Goal: Check status: Check status

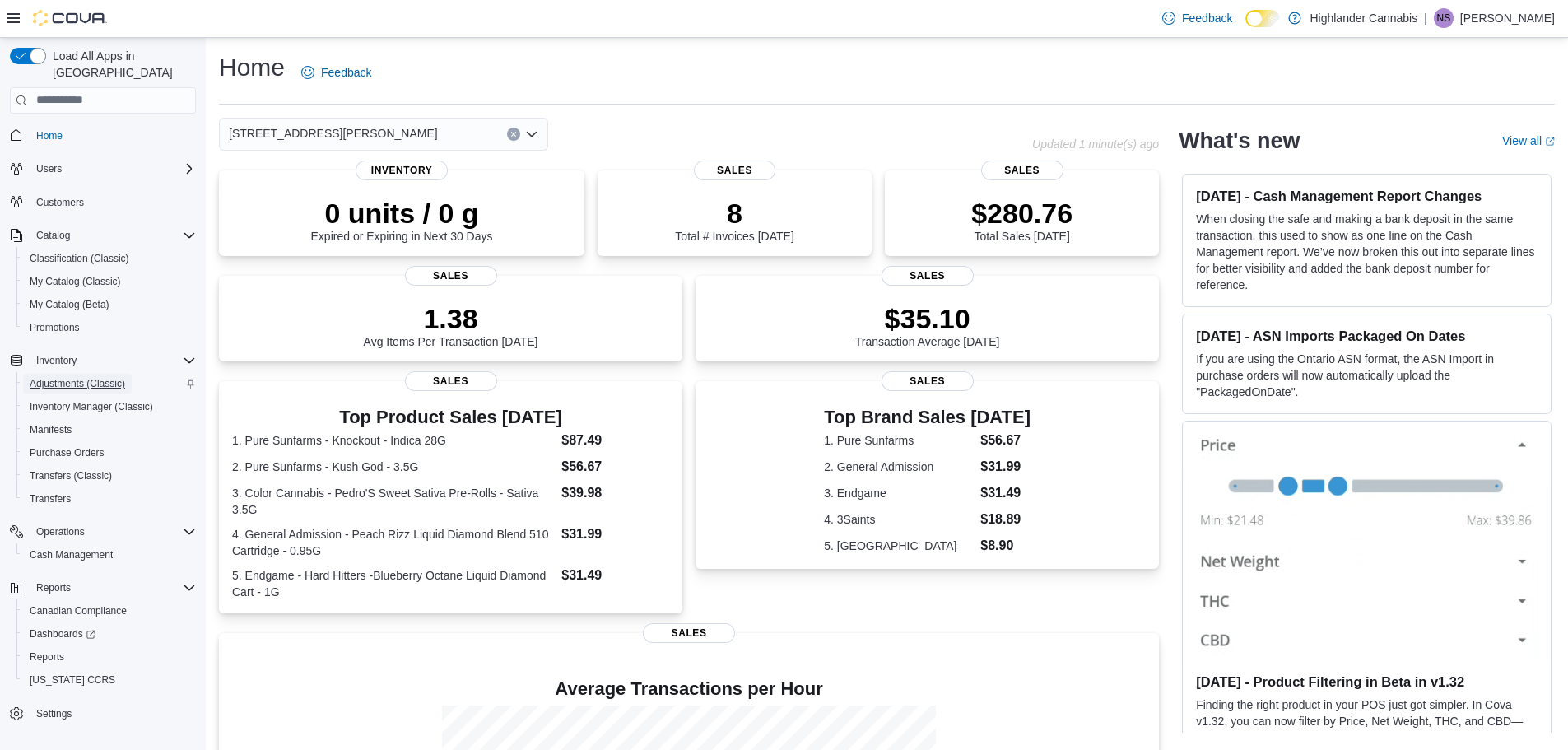
click at [53, 377] on span "Adjustments (Classic)" at bounding box center [77, 383] width 95 height 13
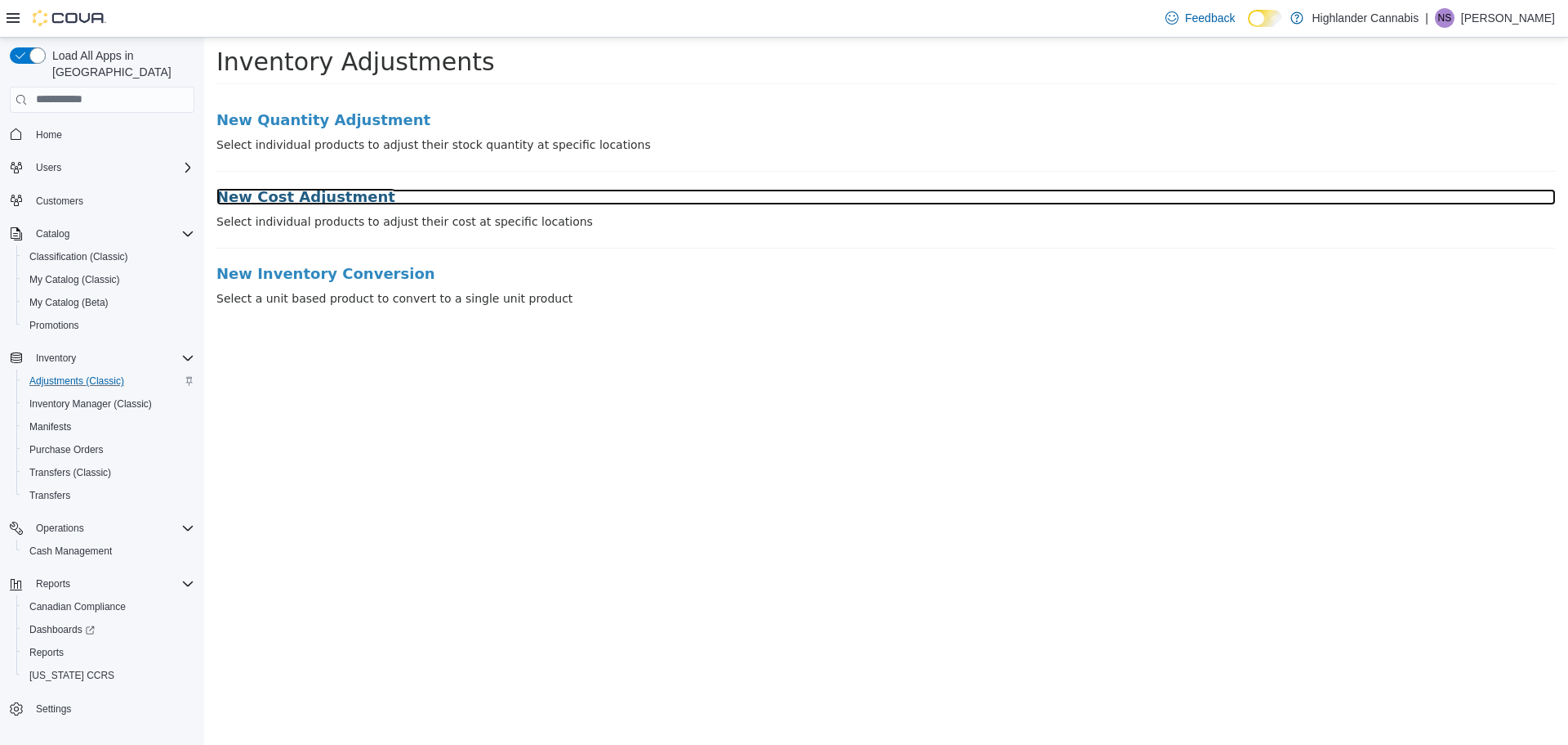
click at [295, 203] on h3 "New Cost Adjustment" at bounding box center [886, 196] width 1340 height 17
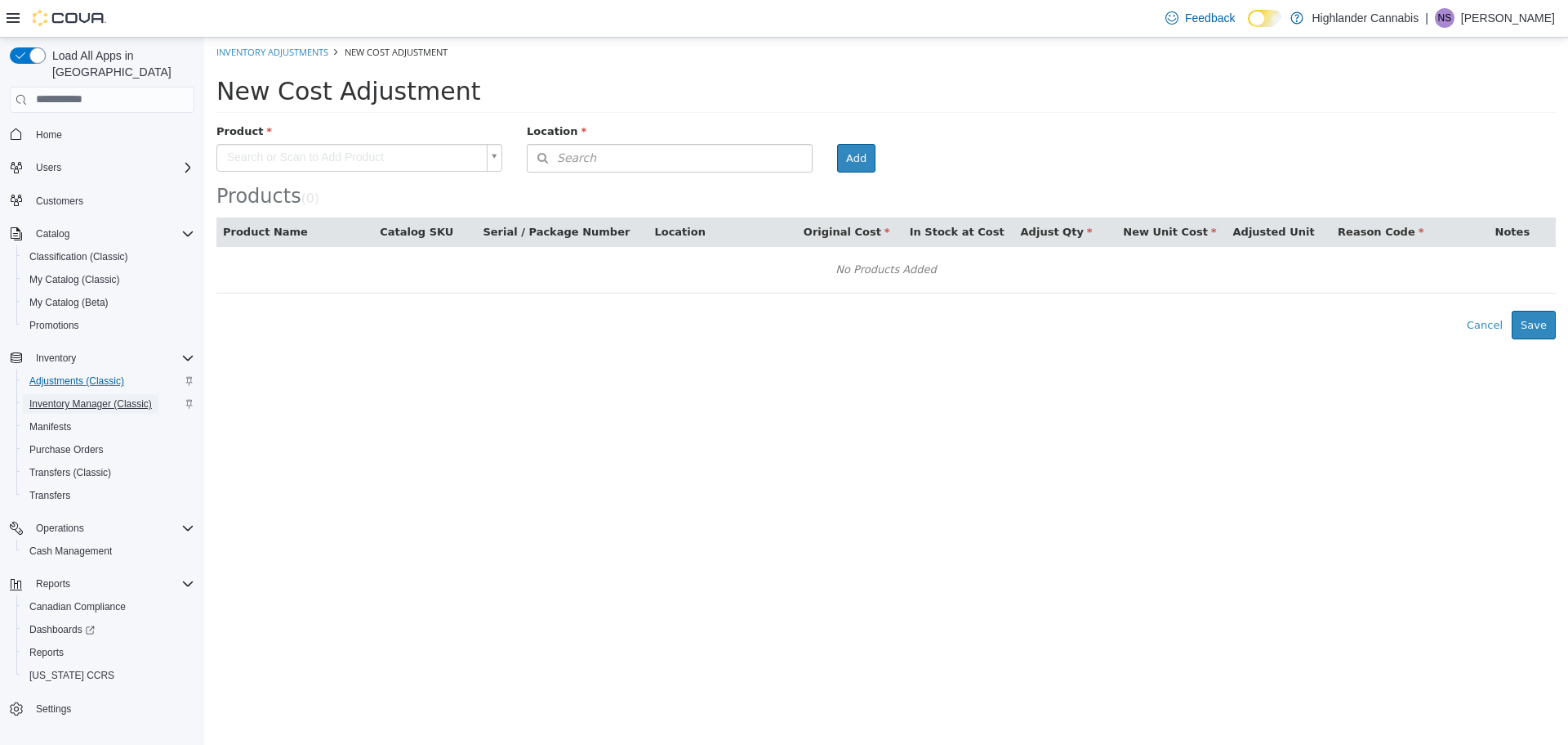
click at [53, 397] on span "Inventory Manager (Classic)" at bounding box center [91, 404] width 123 height 13
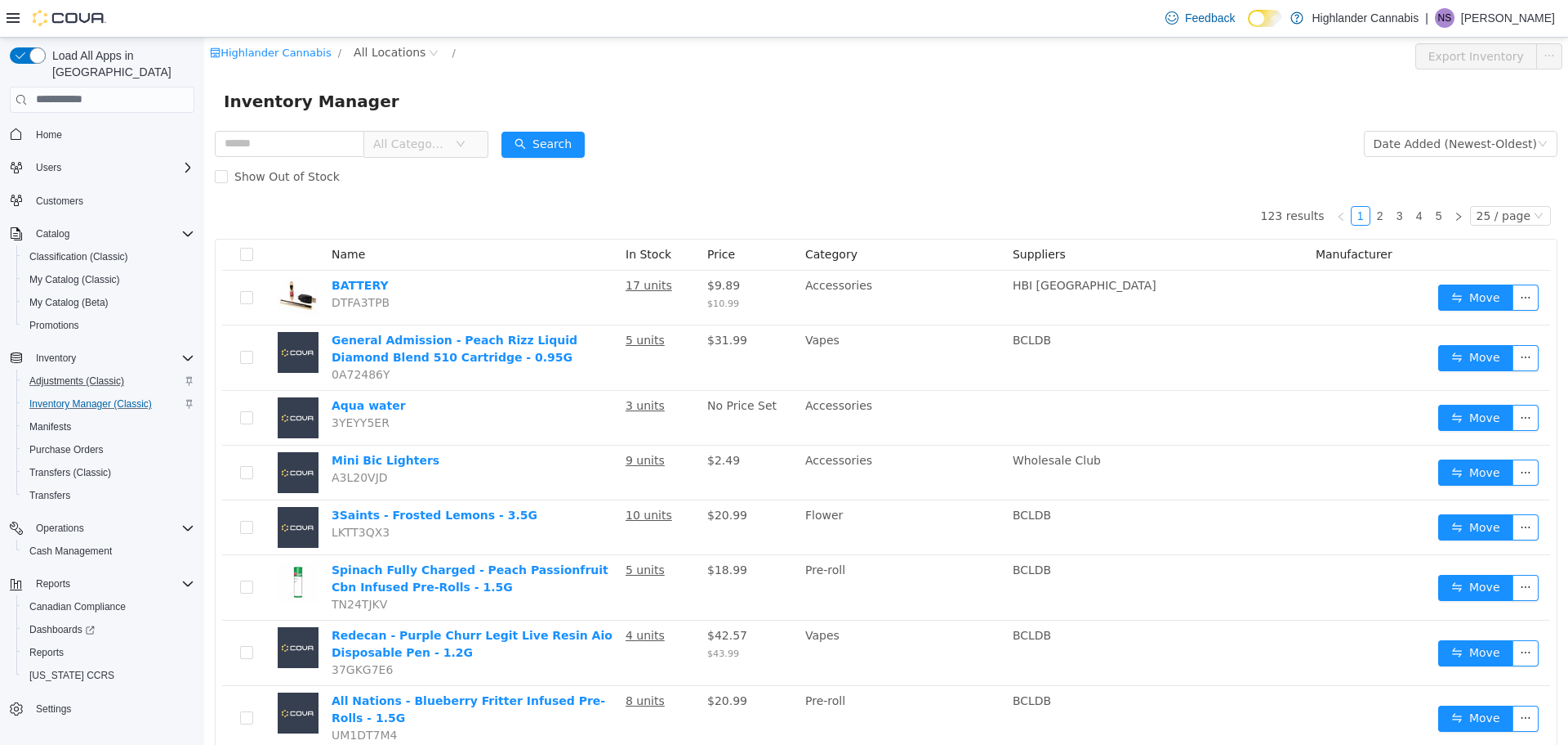
click at [439, 148] on span "All Categories" at bounding box center [410, 143] width 74 height 17
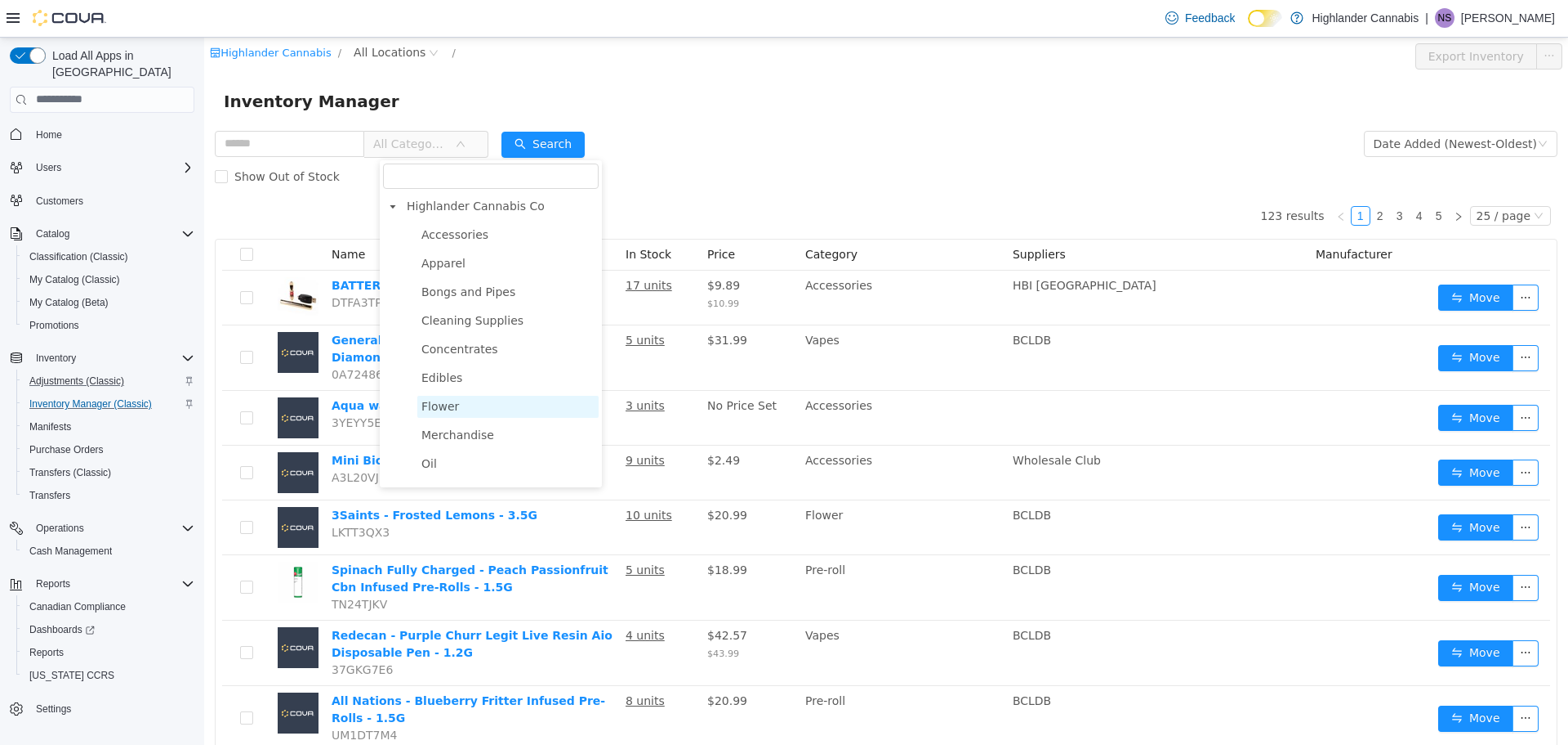
click at [437, 398] on span "Flower" at bounding box center [508, 406] width 182 height 22
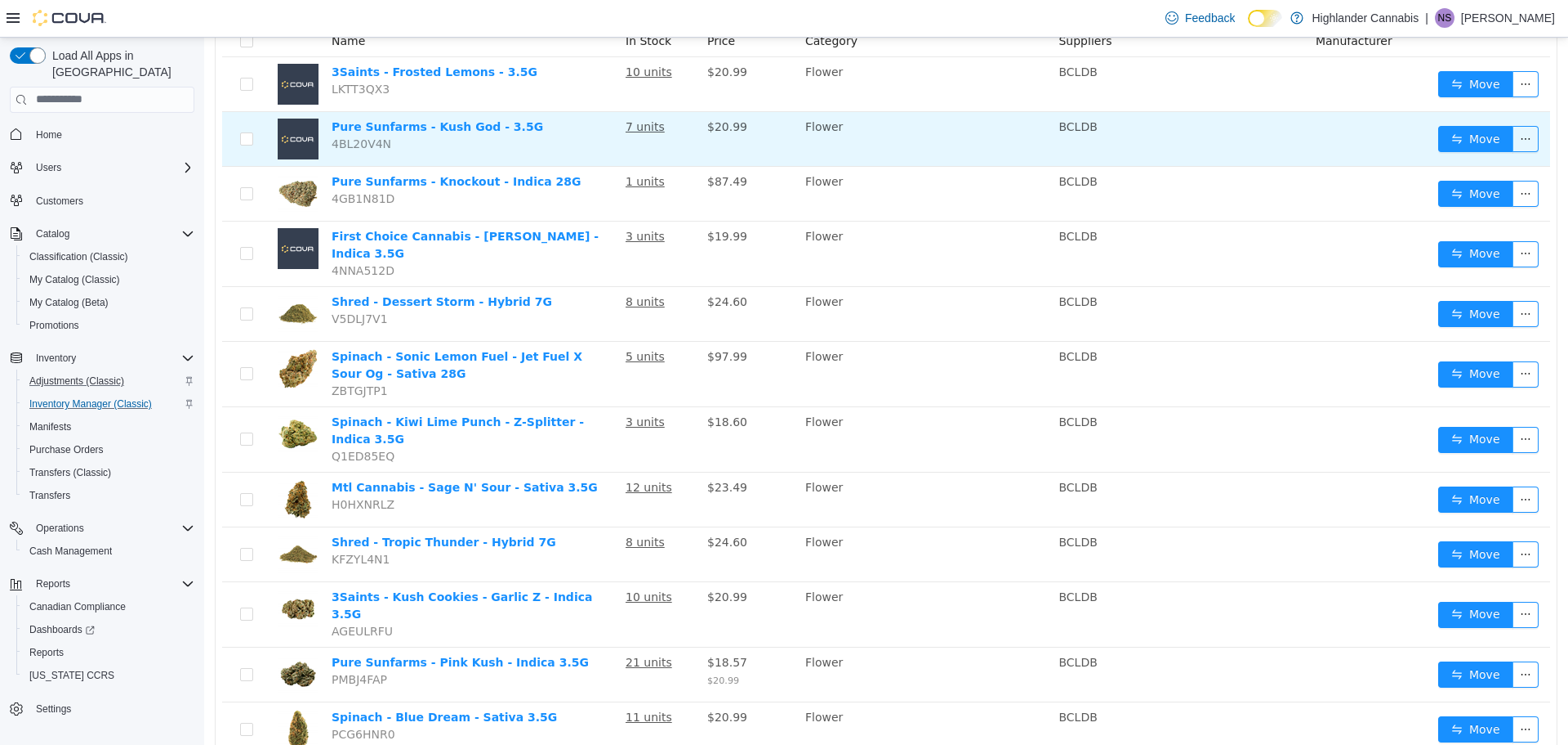
scroll to position [240, 0]
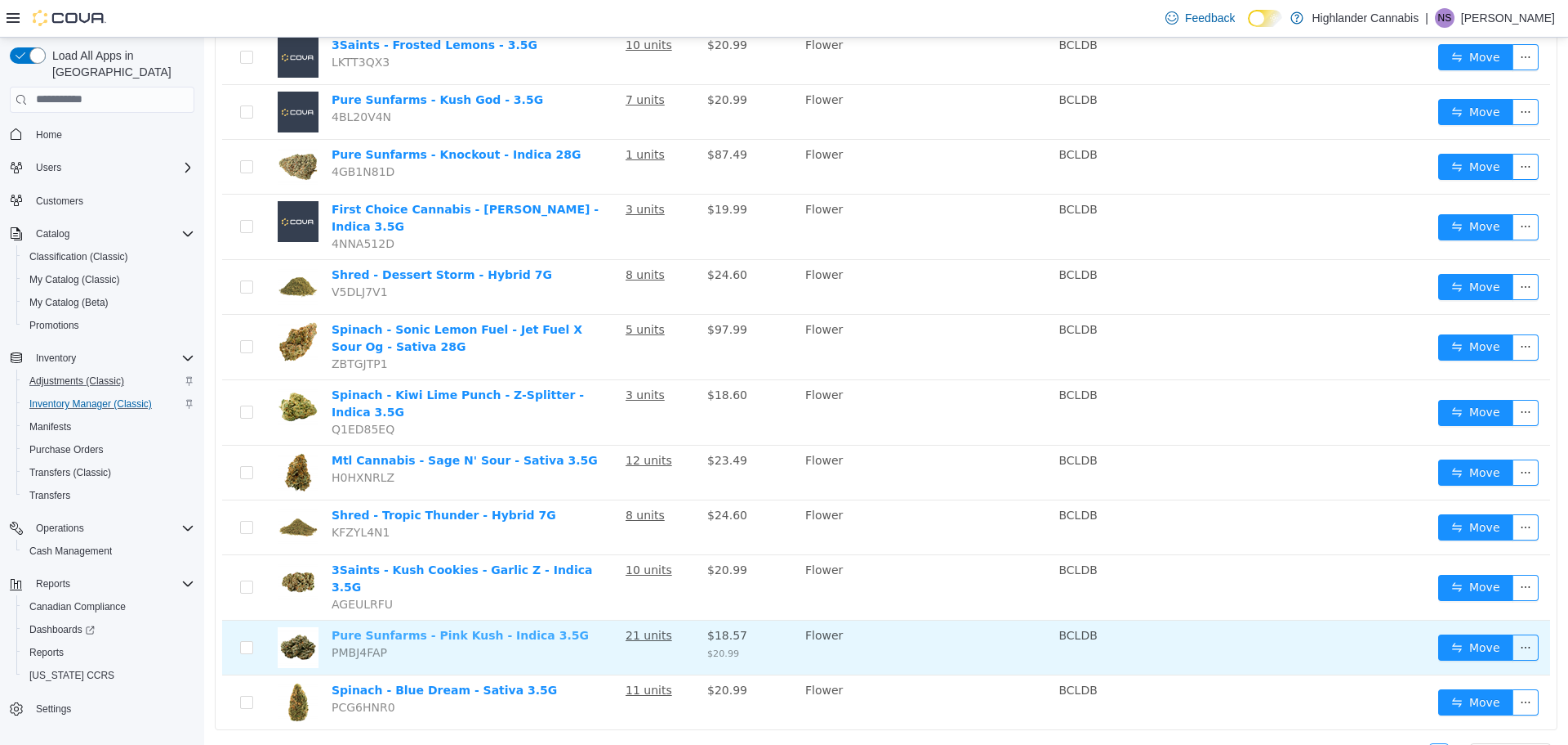
click at [466, 628] on link "Pure Sunfarms - Pink Kush - Indica 3.5G" at bounding box center [460, 634] width 258 height 13
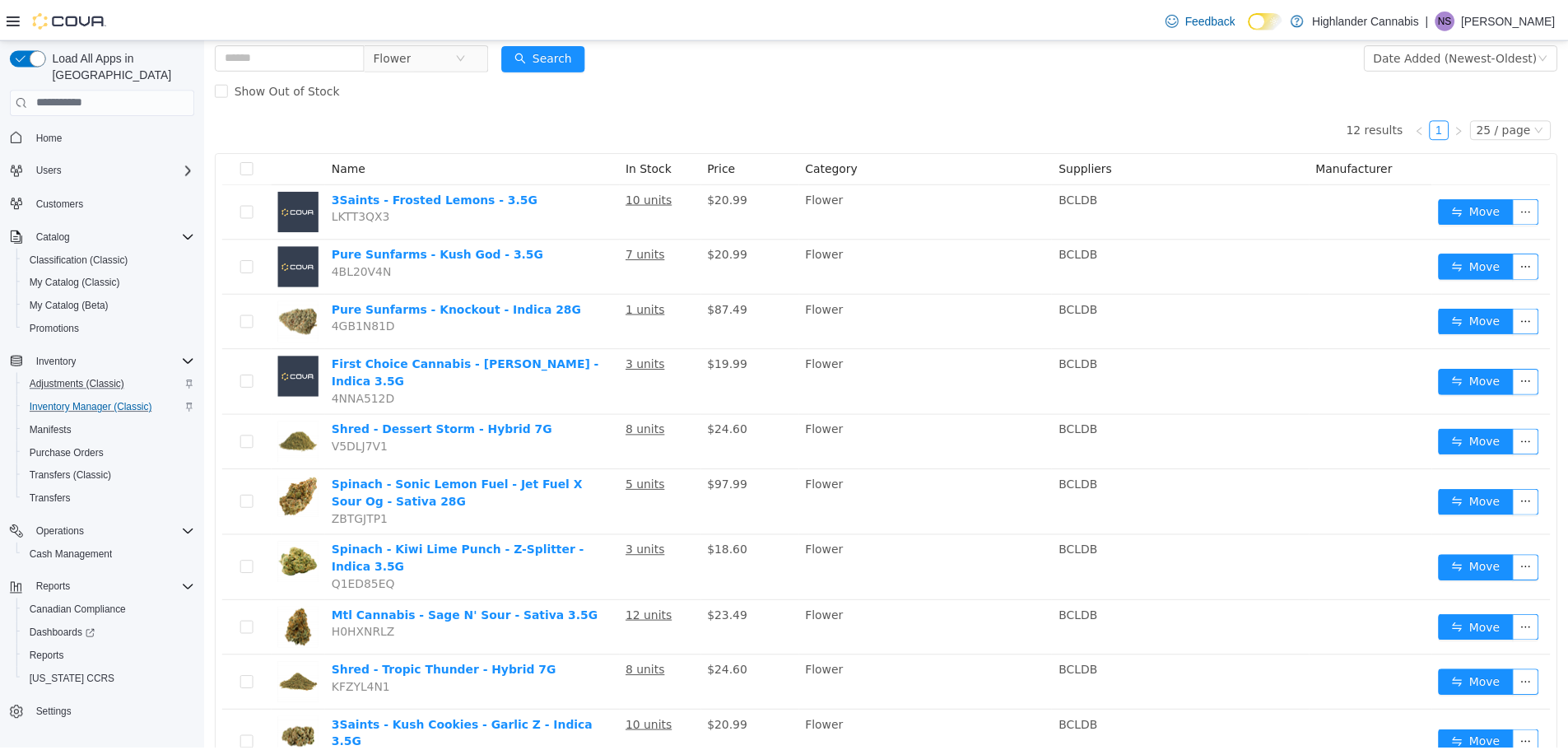
scroll to position [0, 0]
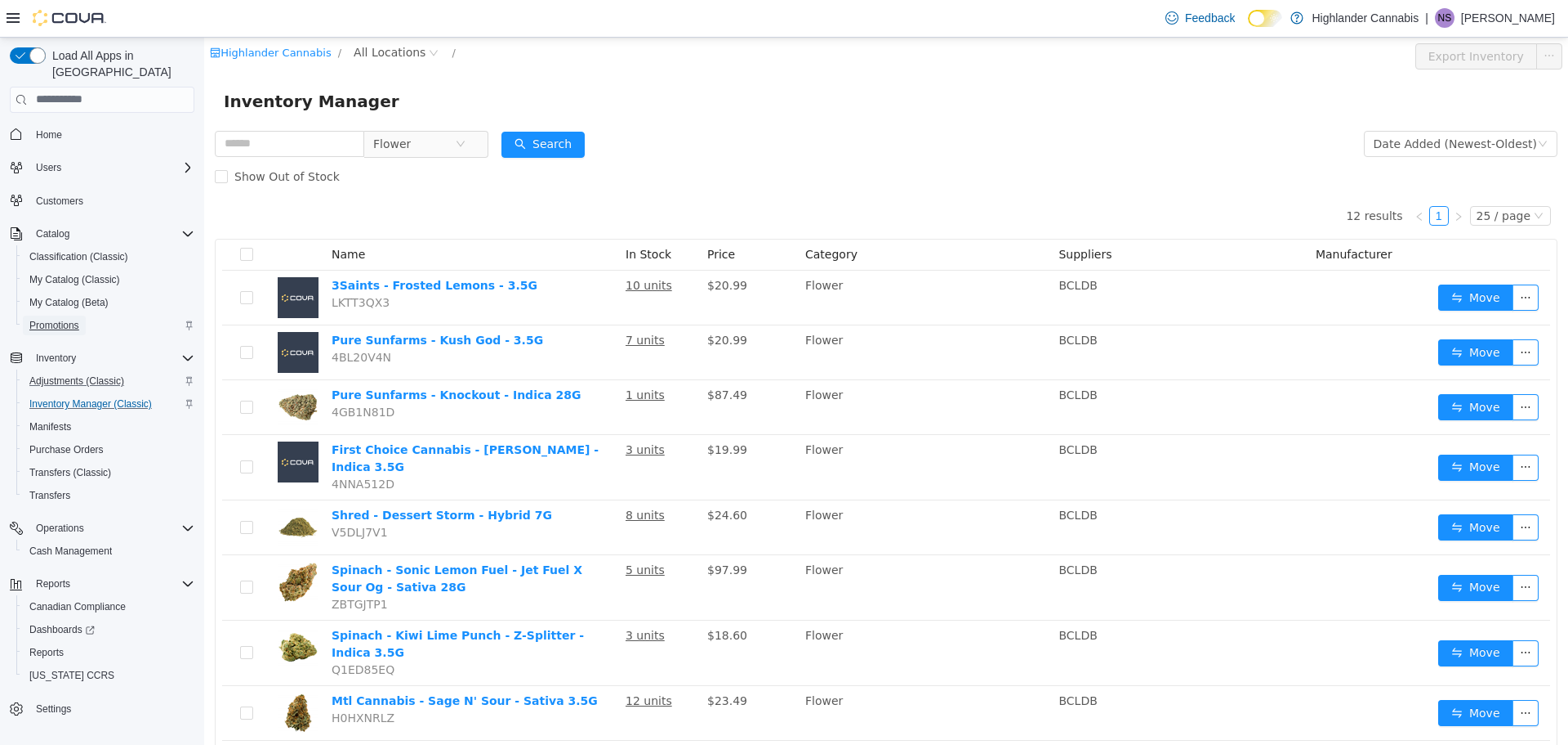
click at [33, 318] on span "Promotions" at bounding box center [54, 325] width 50 height 13
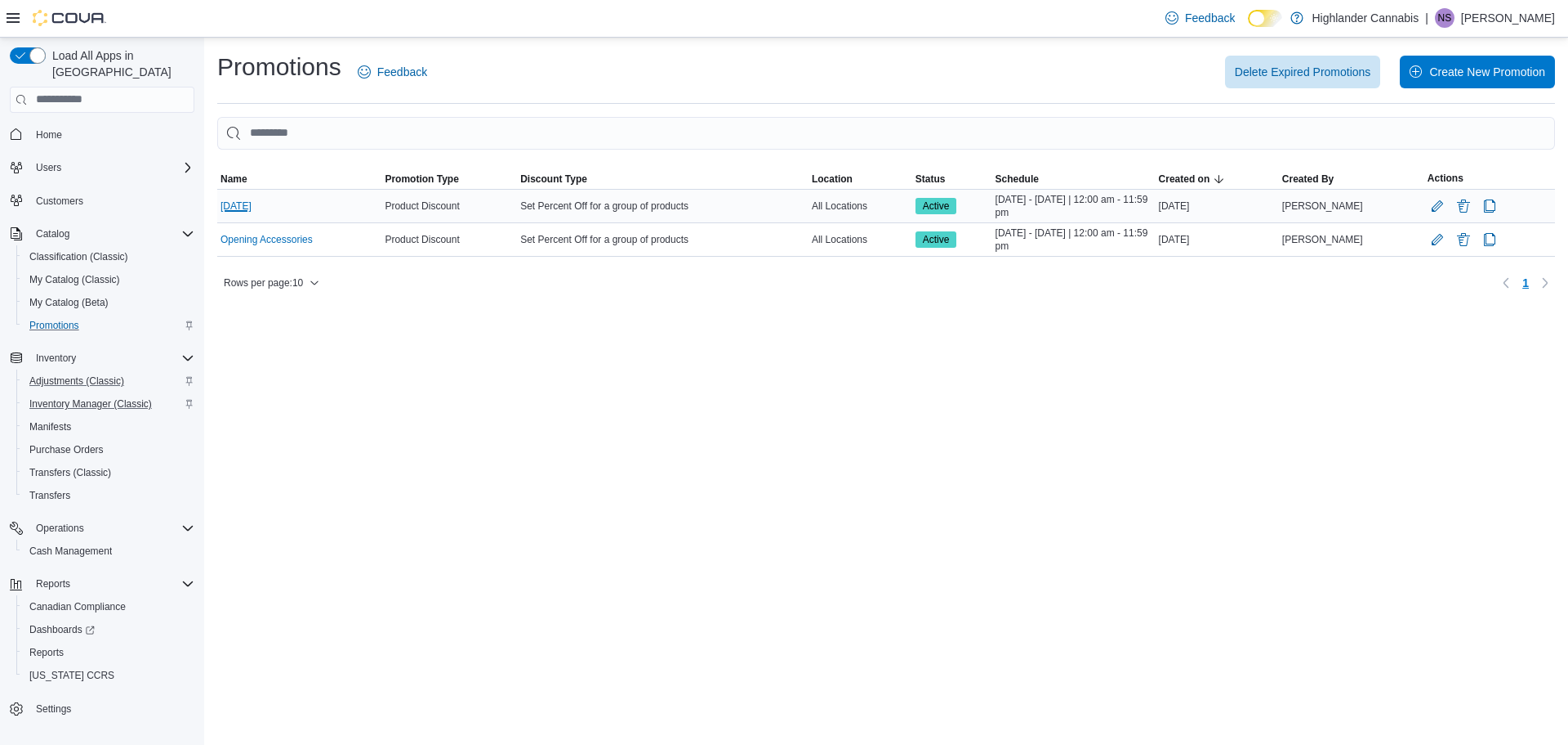
click at [251, 209] on link "thanksgiving" at bounding box center [237, 206] width 31 height 13
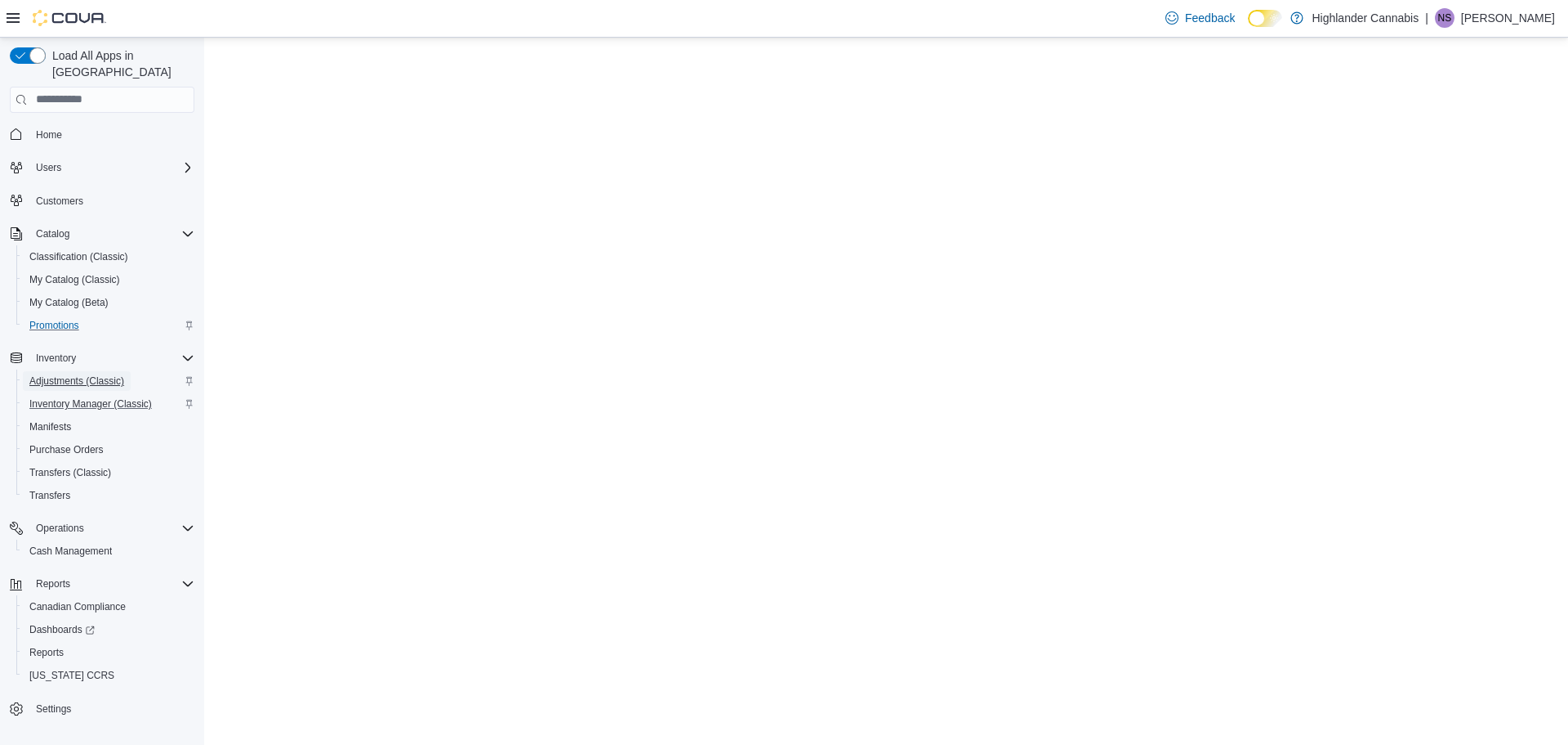
click at [76, 374] on span "Adjustments (Classic)" at bounding box center [76, 381] width 94 height 13
click at [33, 125] on link "Home" at bounding box center [49, 134] width 39 height 19
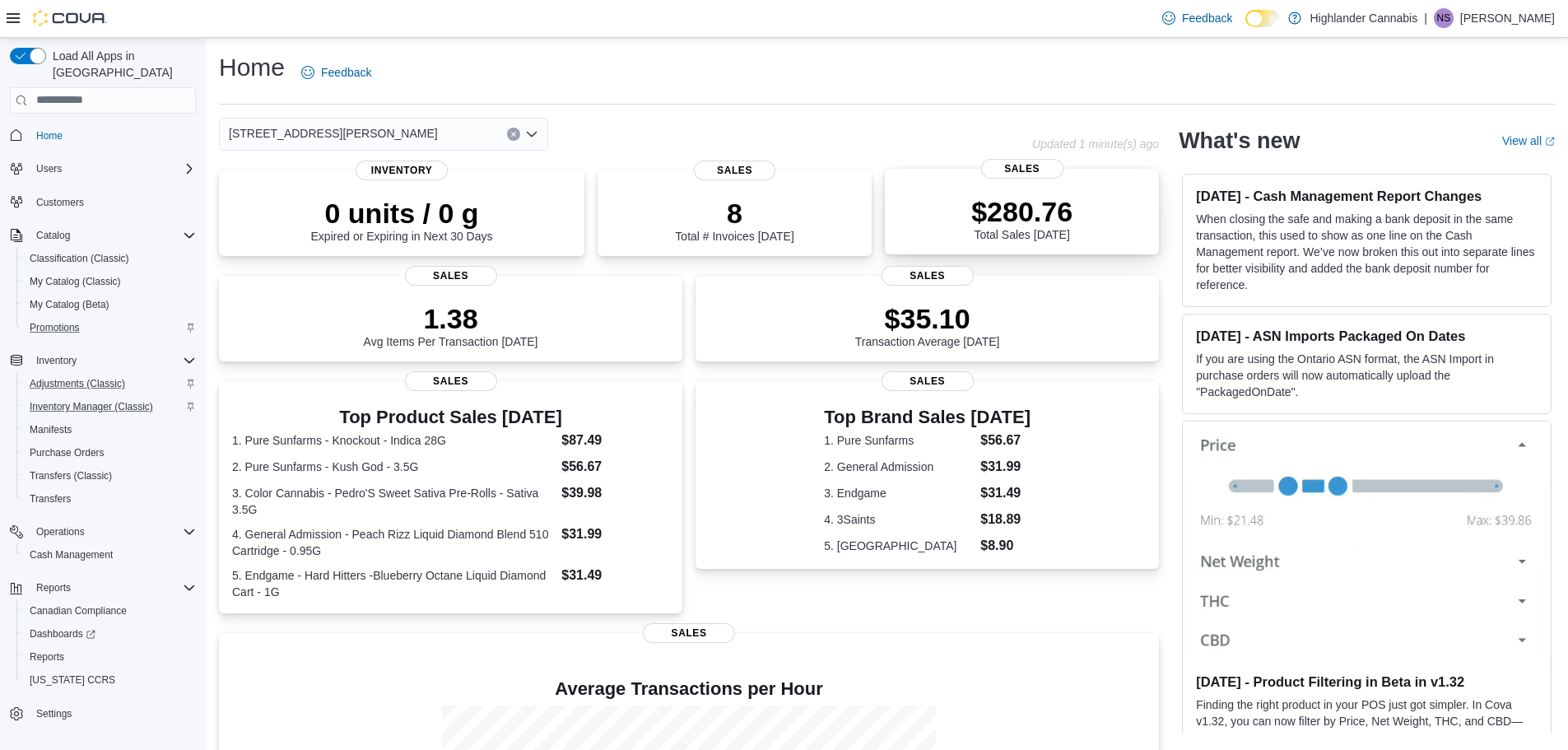
click at [1048, 233] on div "$280.76 Total Sales Today" at bounding box center [1022, 218] width 102 height 46
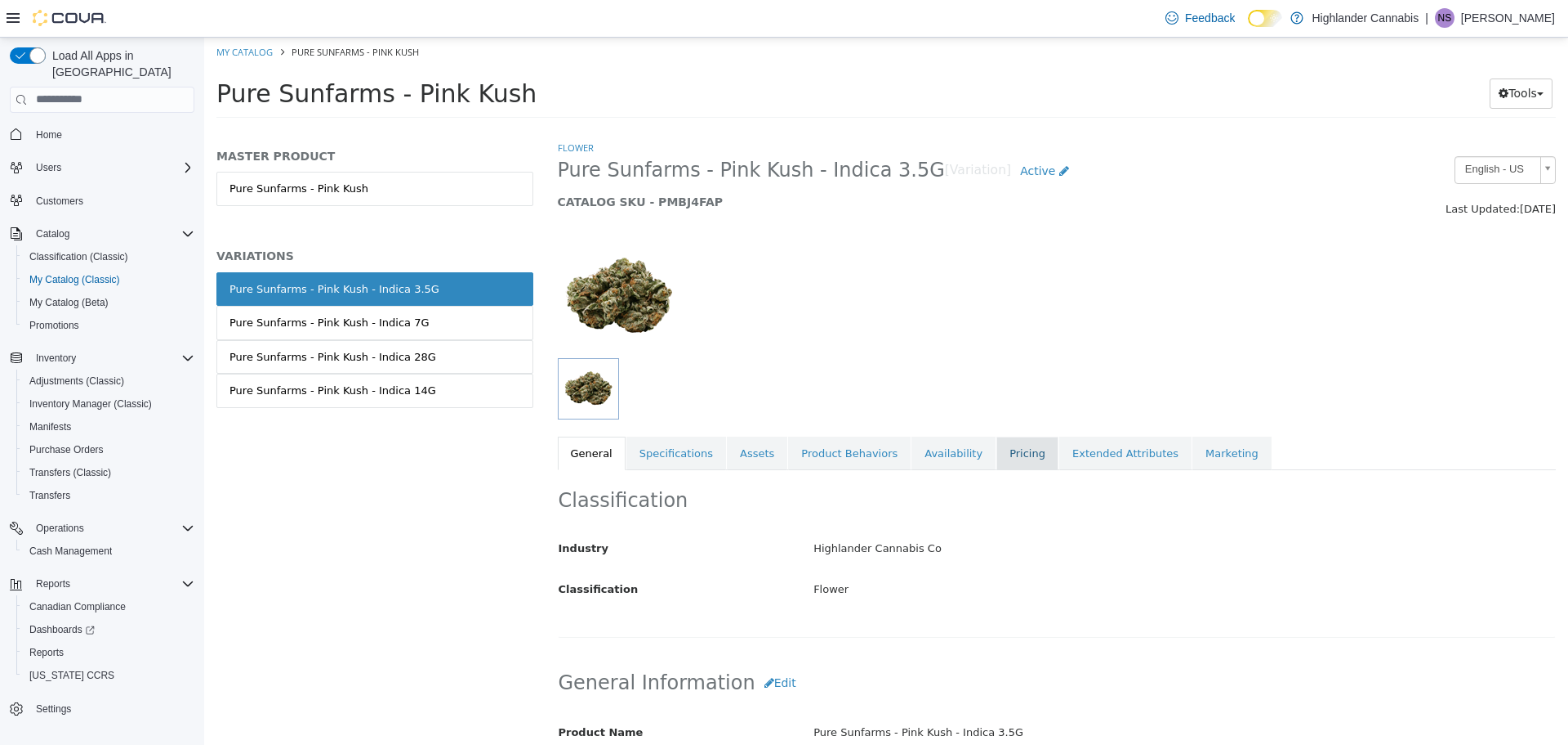
click at [997, 452] on link "Pricing" at bounding box center [1028, 452] width 62 height 34
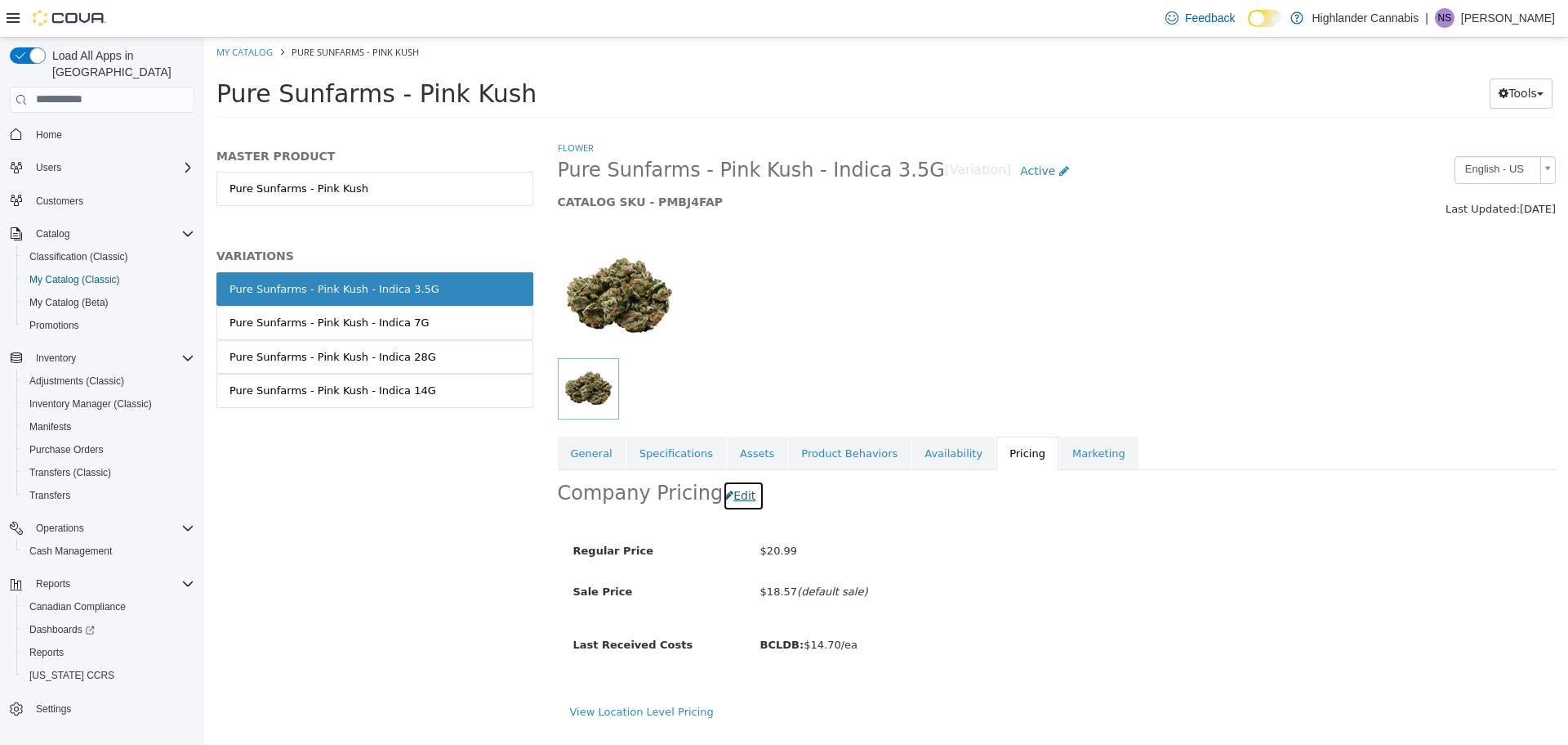
click at [734, 494] on button "Edit" at bounding box center [743, 495] width 41 height 30
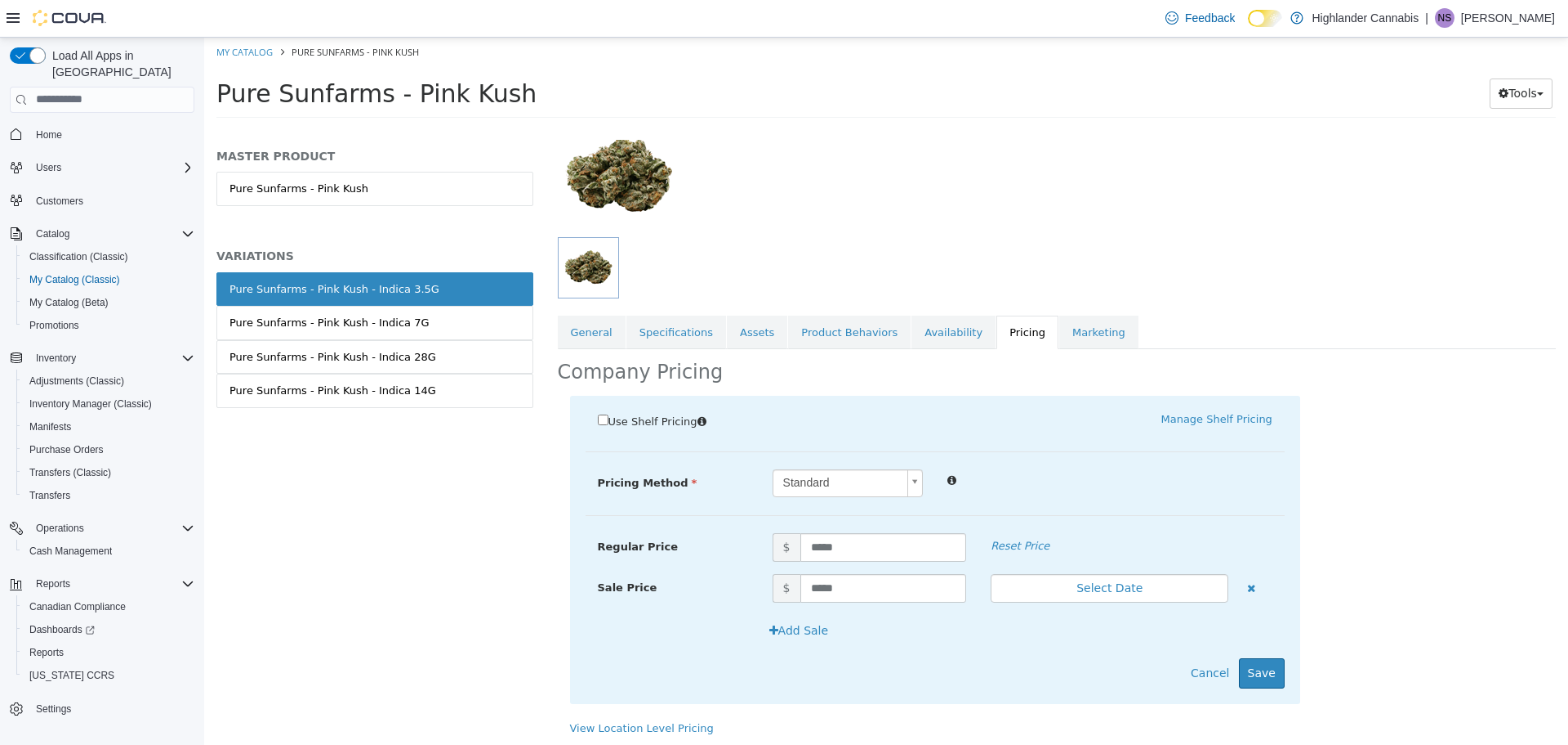
scroll to position [124, 0]
click at [844, 584] on input "*****" at bounding box center [884, 584] width 167 height 28
type input "*"
click at [1319, 671] on div "Use Shelf Pricing    Manage Shelf Pricing Shelf Price Select a Shelf Price Shel…" at bounding box center [1057, 554] width 999 height 325
click at [1233, 680] on button "Cancel" at bounding box center [1209, 669] width 56 height 30
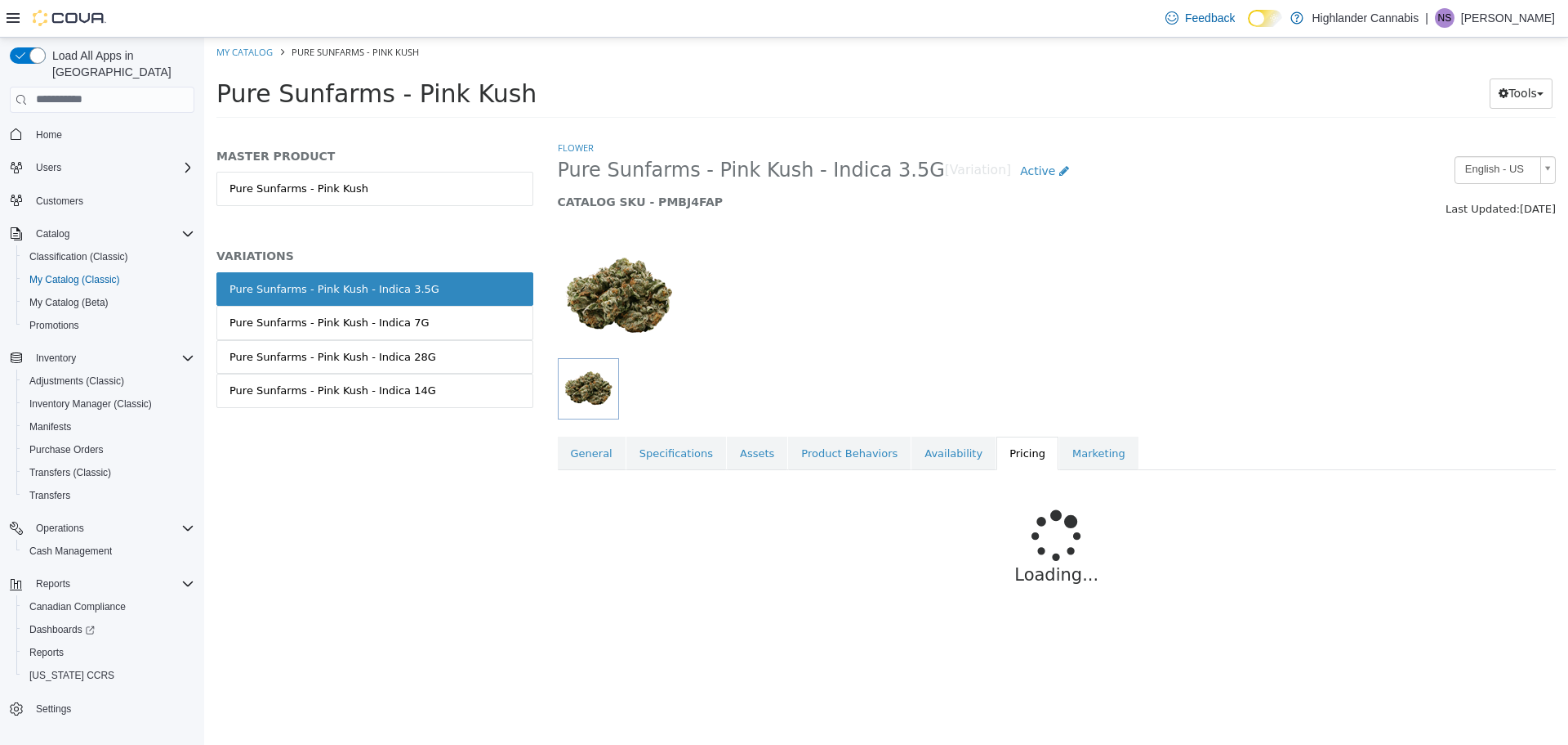
scroll to position [0, 0]
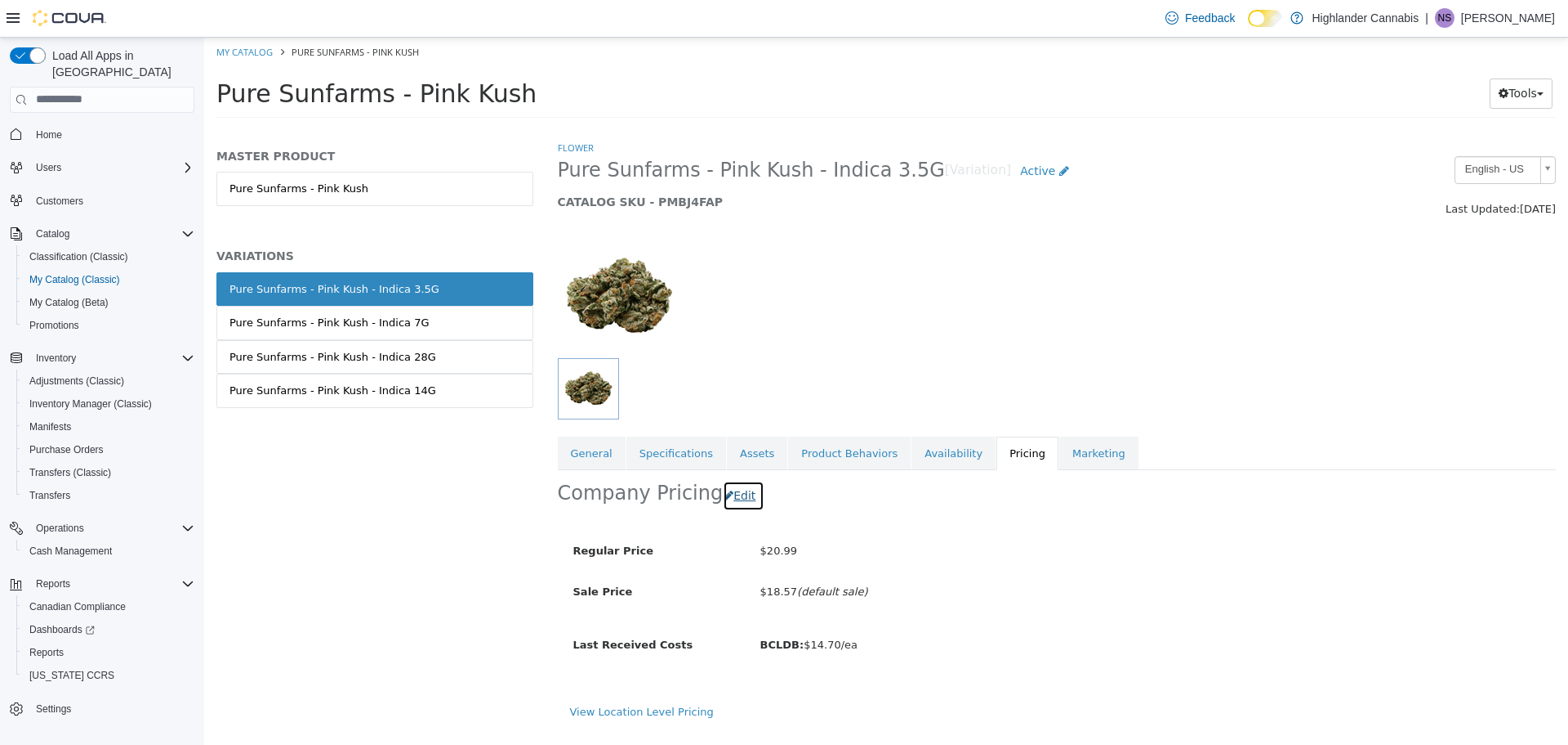
click at [743, 499] on button "Edit" at bounding box center [743, 495] width 41 height 30
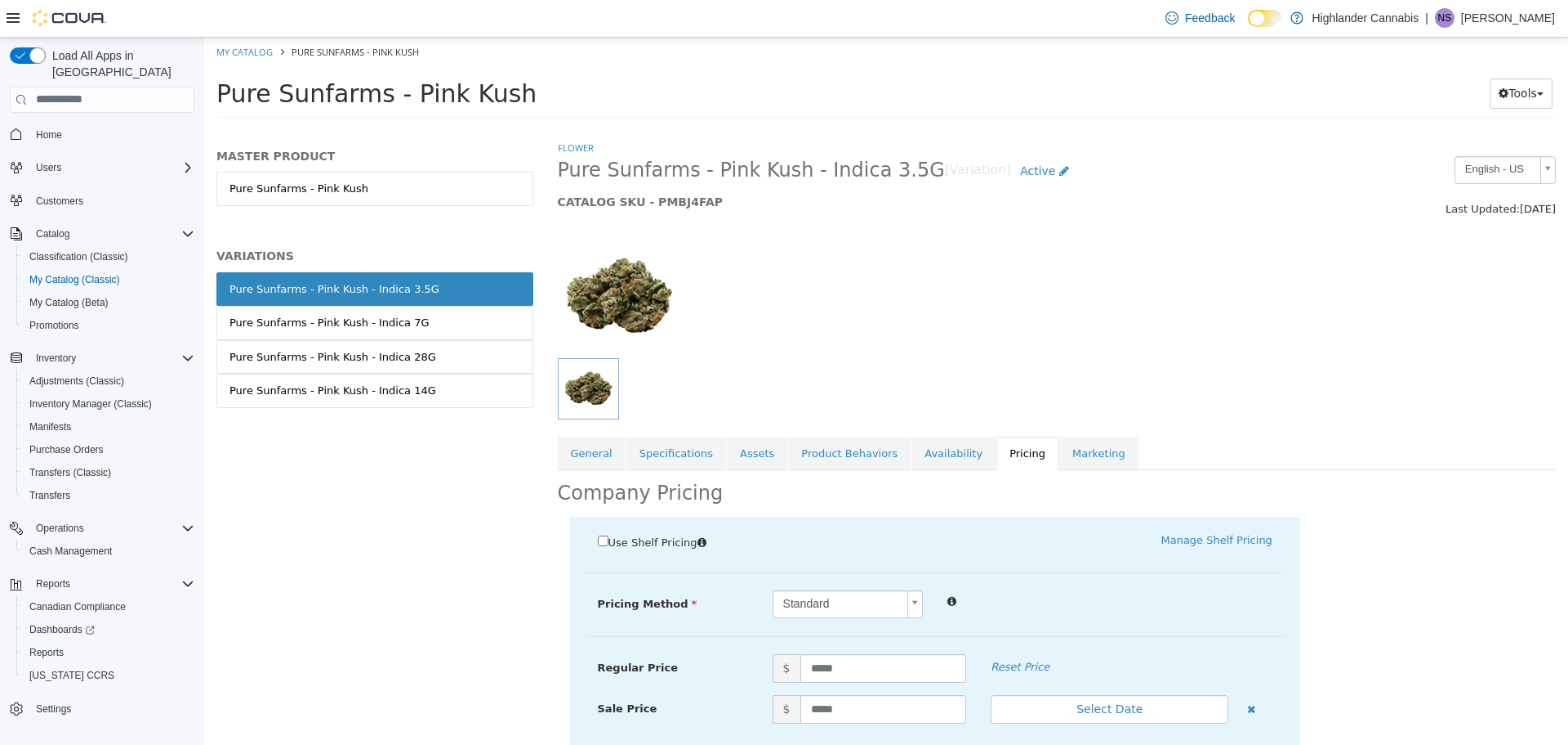
scroll to position [124, 0]
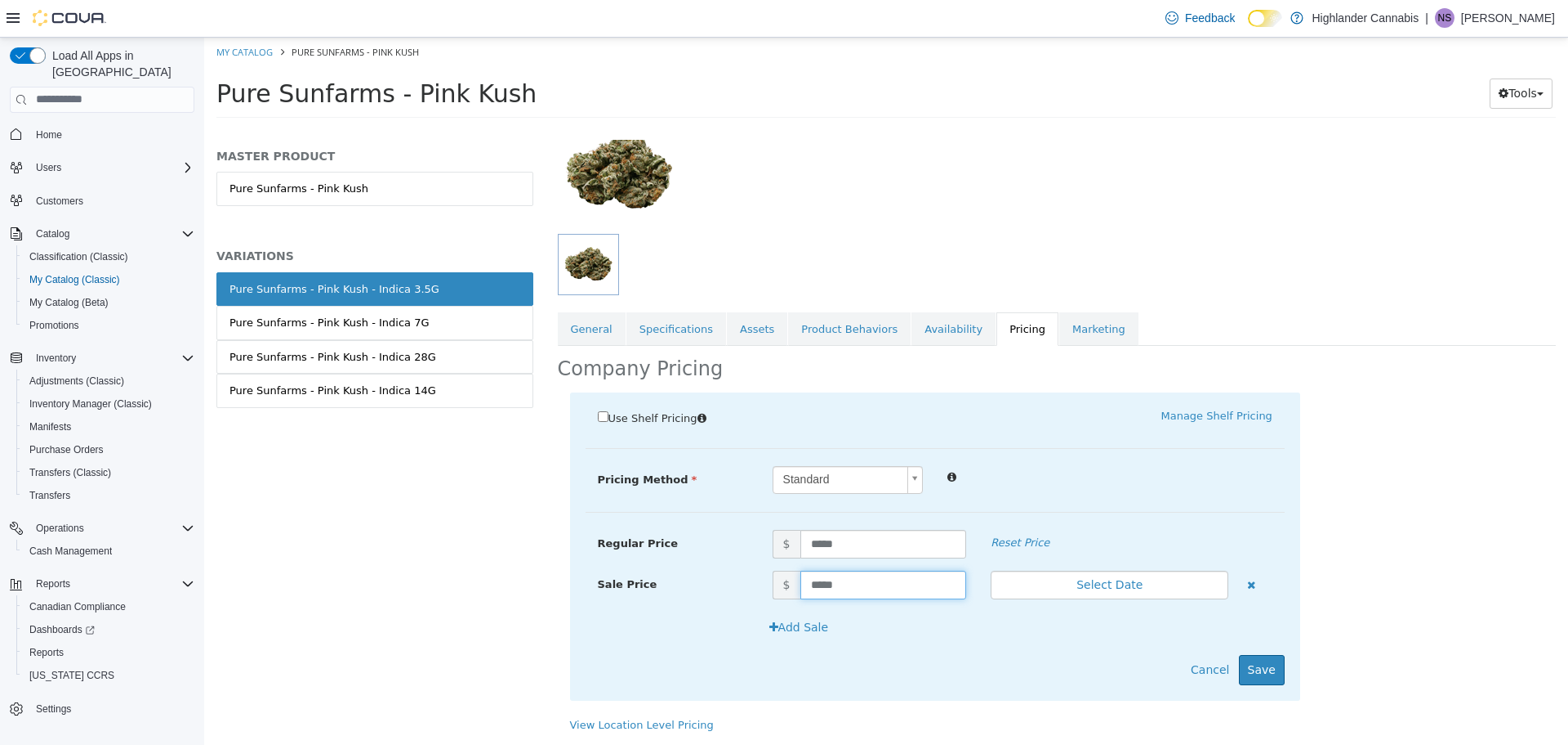
click at [857, 583] on input "*****" at bounding box center [884, 584] width 167 height 28
type input "*"
click at [1242, 662] on button "Save" at bounding box center [1262, 669] width 46 height 30
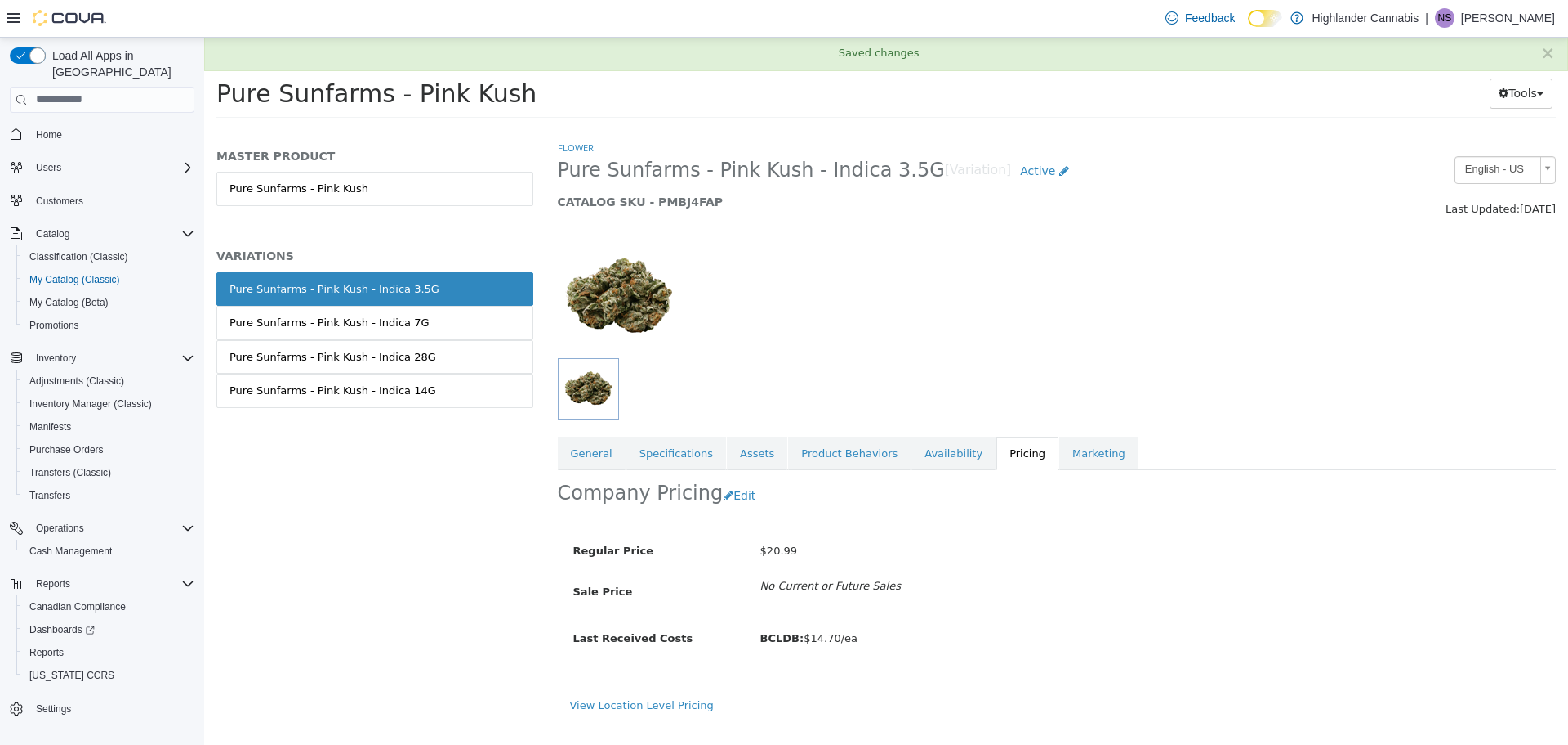
scroll to position [0, 0]
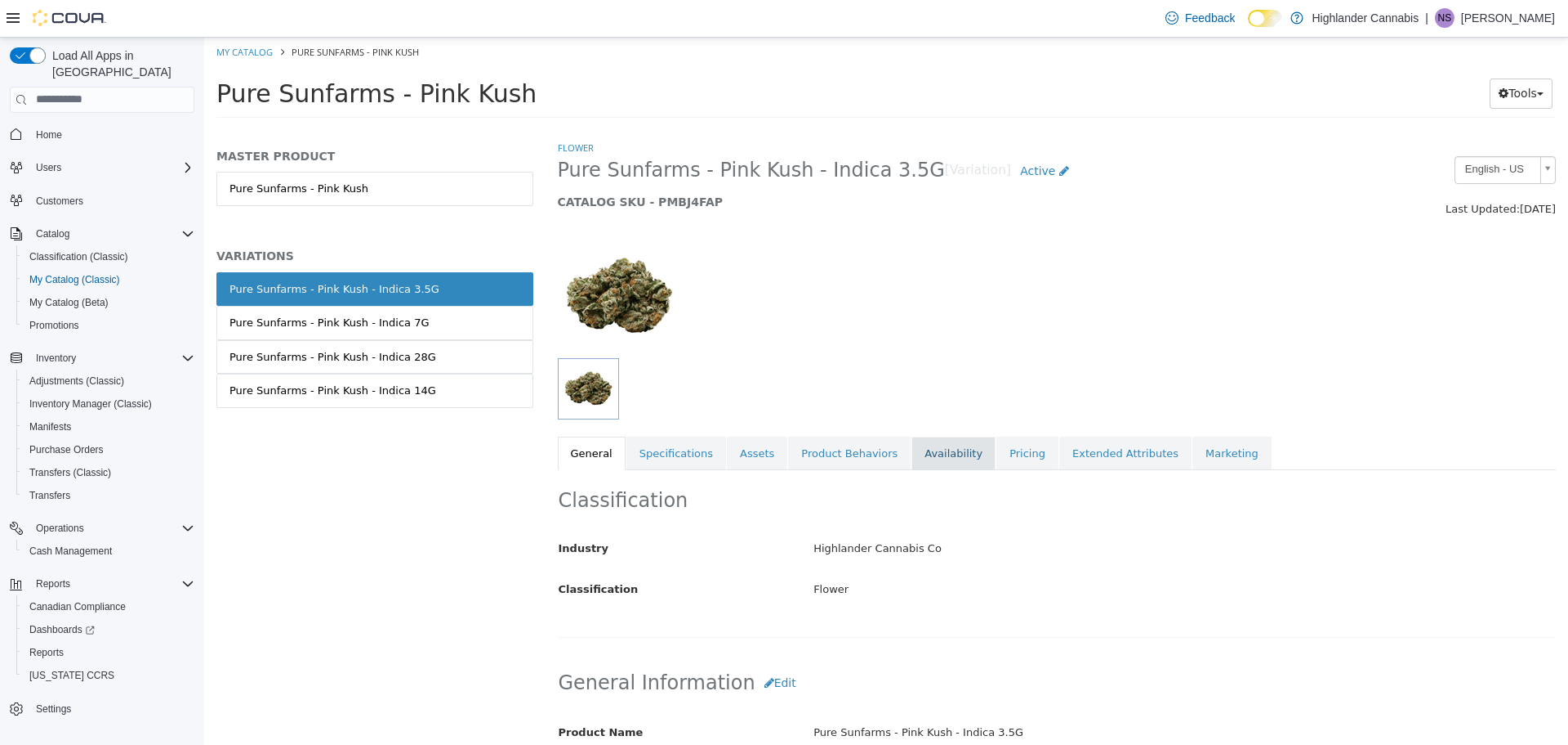
click at [924, 461] on link "Availability" at bounding box center [954, 452] width 84 height 34
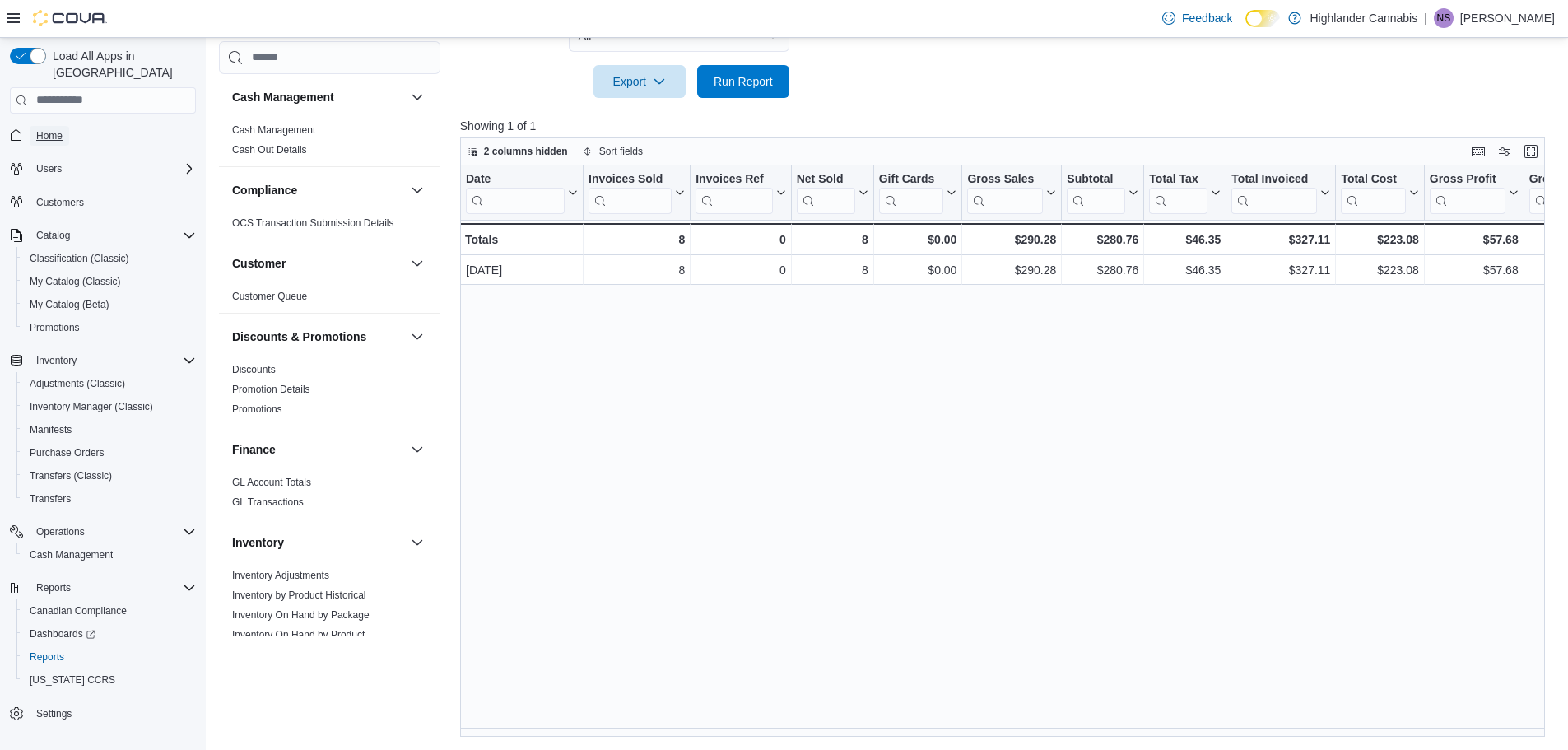
click at [58, 126] on span "Home" at bounding box center [49, 135] width 27 height 19
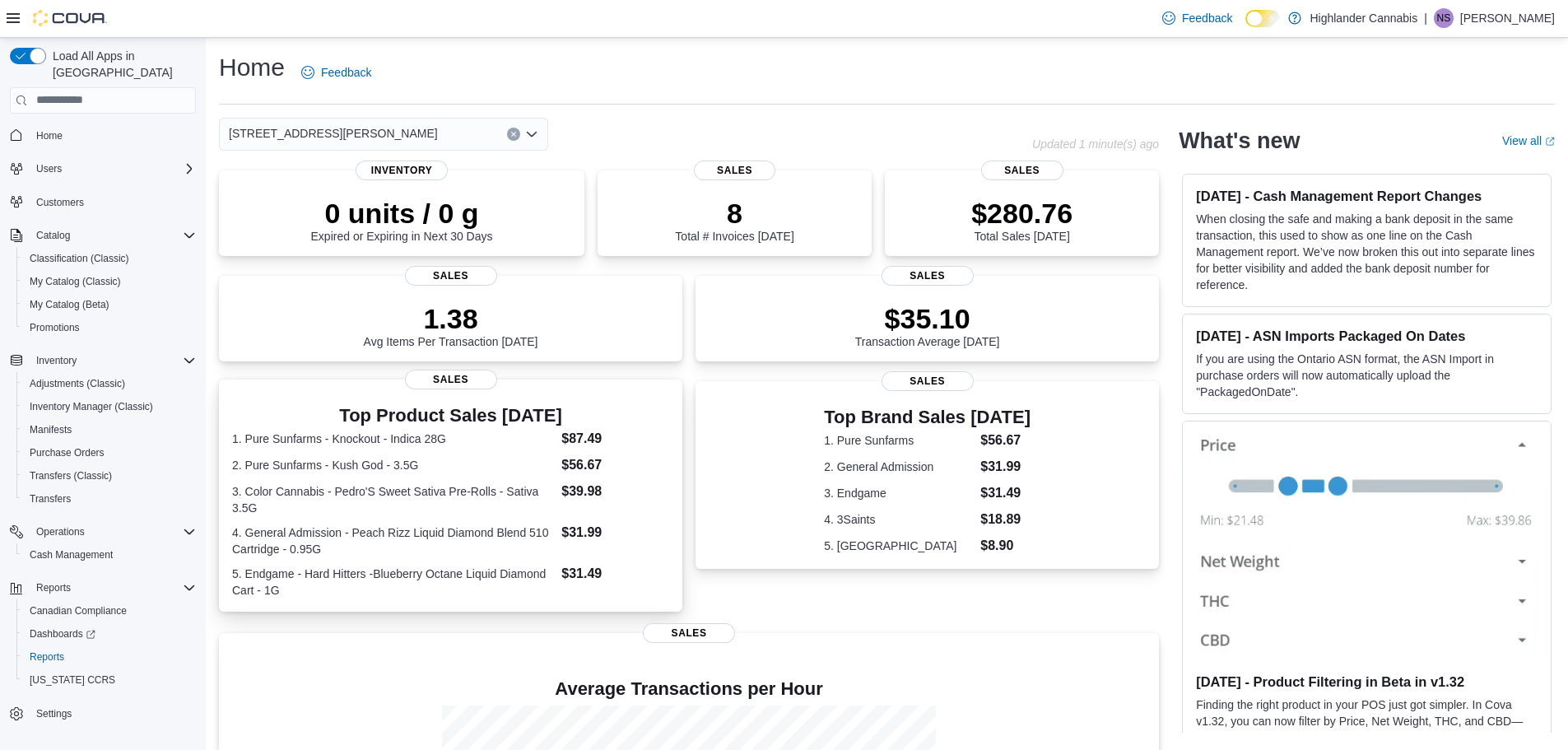
click at [478, 462] on dt "2. Pure Sunfarms - Kush God - 3.5G" at bounding box center [393, 465] width 322 height 17
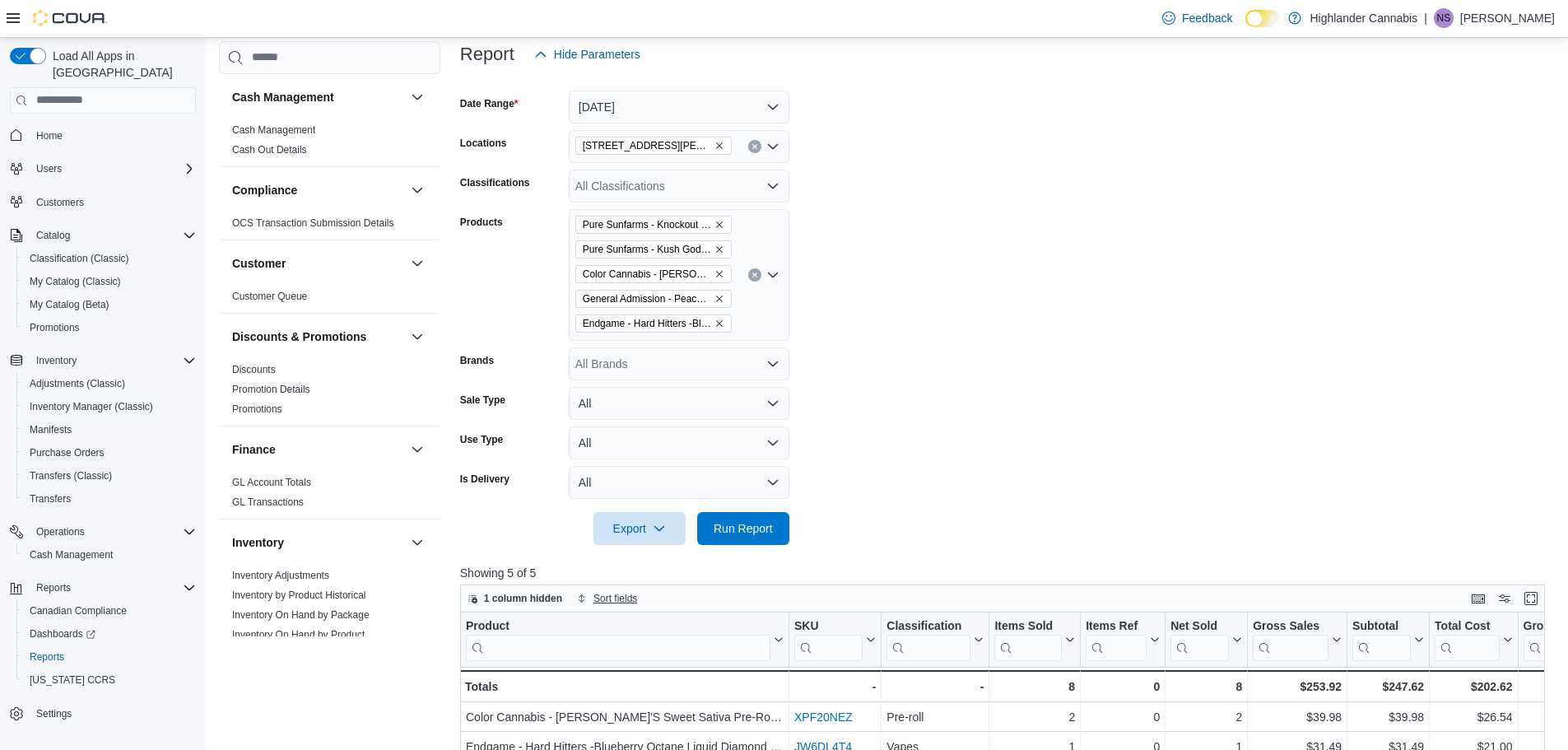
scroll to position [494, 0]
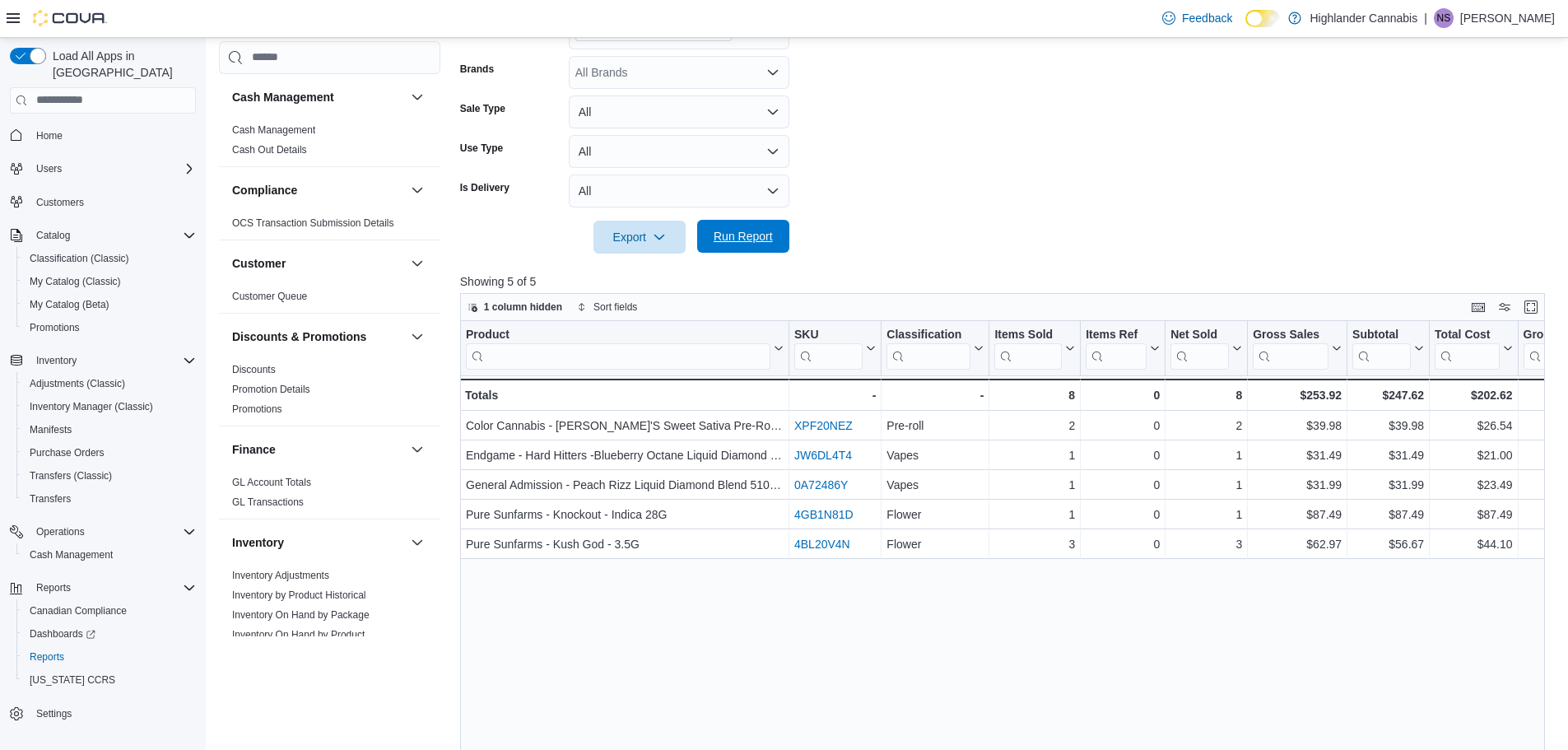
click at [753, 223] on span "Run Report" at bounding box center [743, 236] width 72 height 33
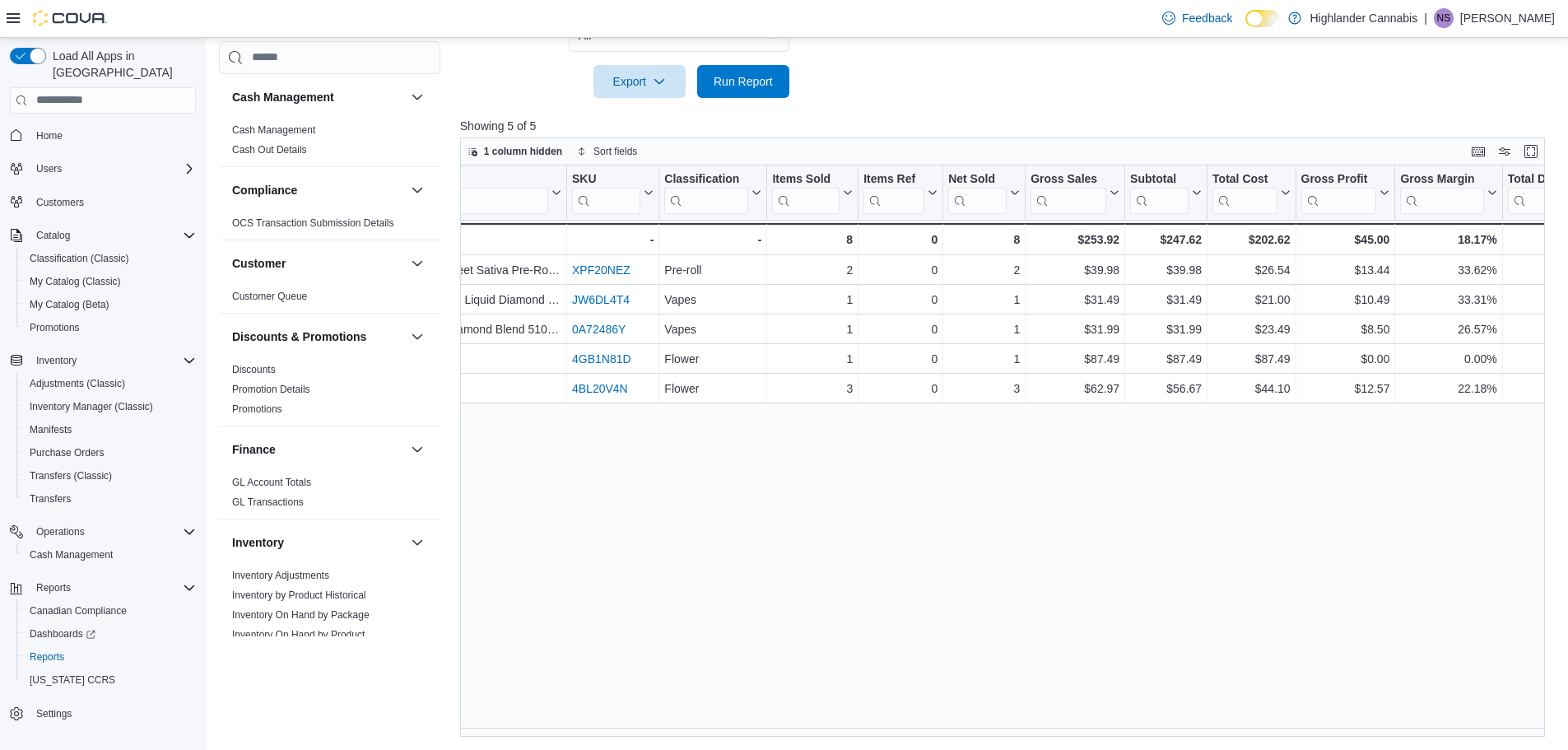
scroll to position [0, 232]
